Goal: Navigation & Orientation: Find specific page/section

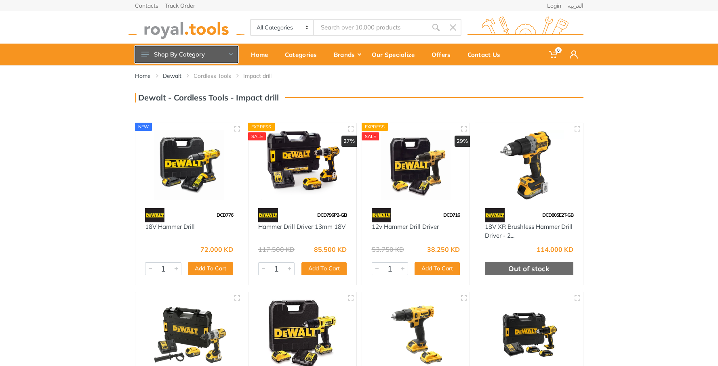
click at [231, 56] on button "Shop By Category" at bounding box center [186, 54] width 103 height 17
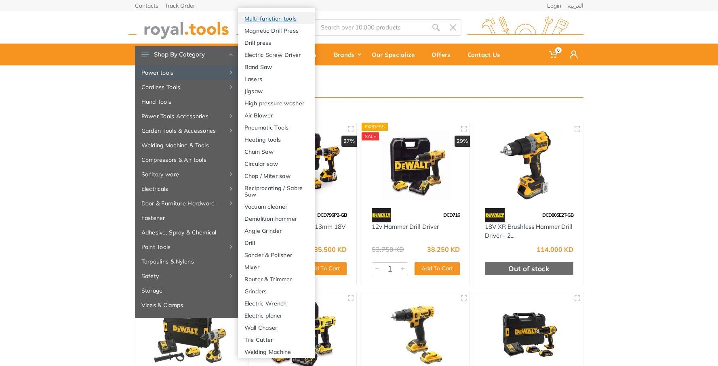
click at [285, 22] on link "Multi-function tools" at bounding box center [276, 18] width 77 height 12
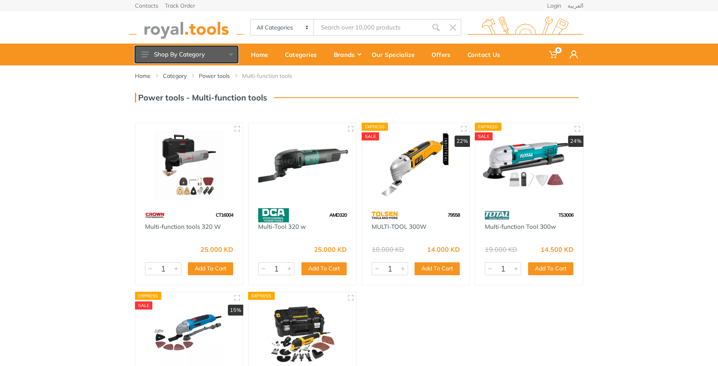
click at [225, 55] on button "Shop By Category" at bounding box center [186, 54] width 103 height 17
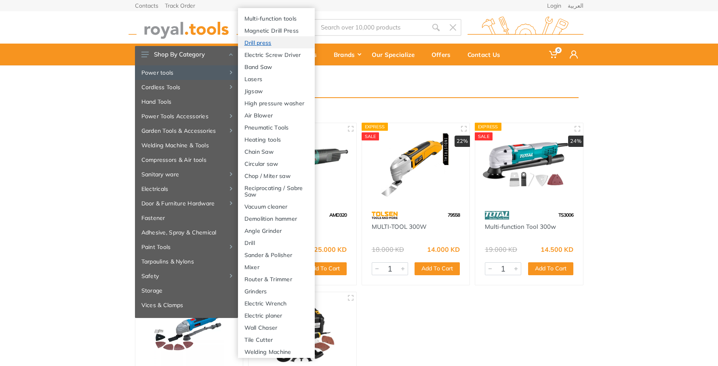
click at [274, 40] on link "Drill press" at bounding box center [276, 42] width 77 height 12
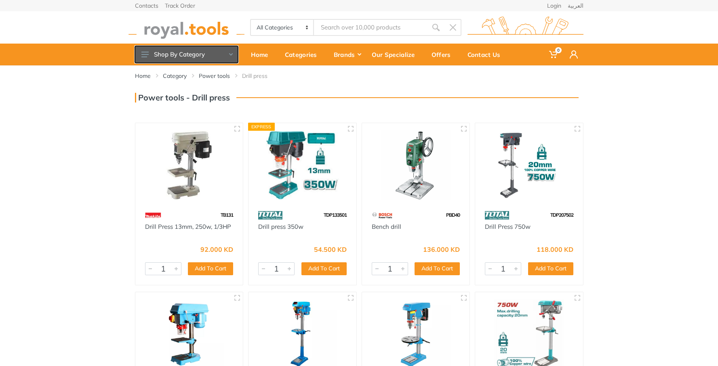
click at [230, 55] on use at bounding box center [231, 54] width 4 height 2
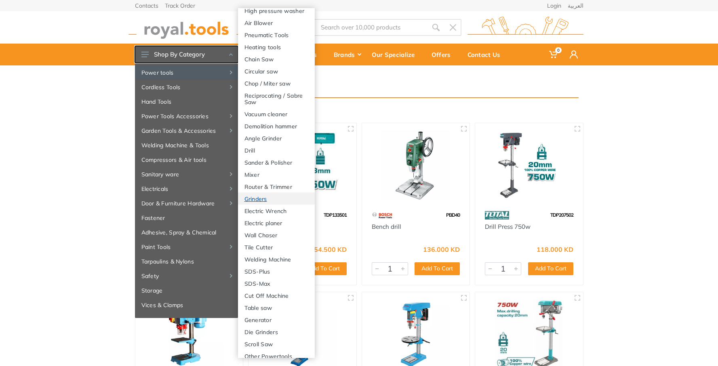
scroll to position [114, 0]
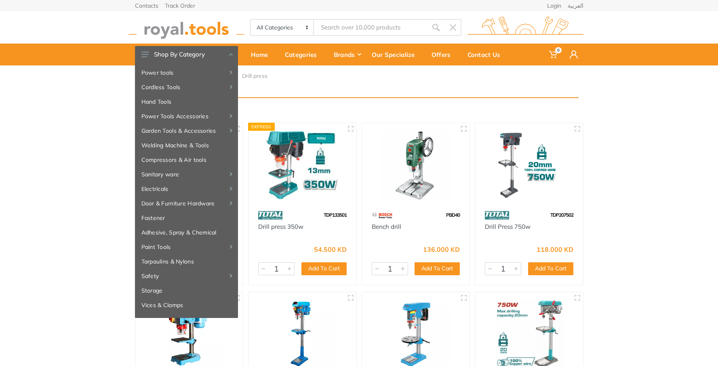
click at [673, 177] on div "Home Category Power tools Drill press" at bounding box center [359, 270] width 718 height 410
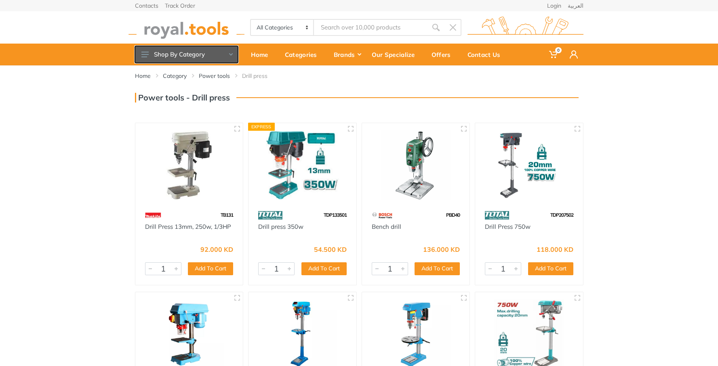
click at [231, 54] on use at bounding box center [231, 54] width 4 height 2
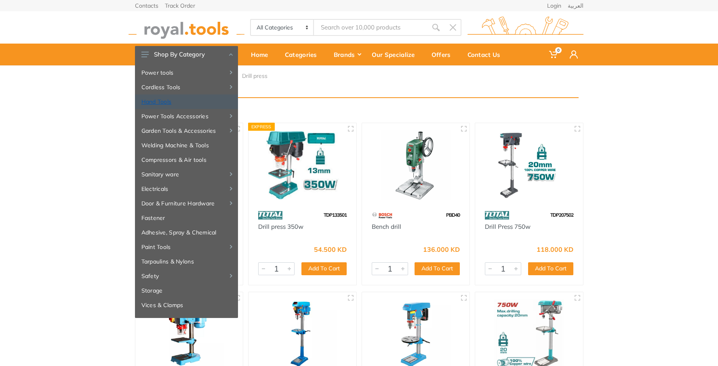
click at [171, 102] on link "Hand Tools" at bounding box center [186, 102] width 103 height 15
